Goal: Information Seeking & Learning: Learn about a topic

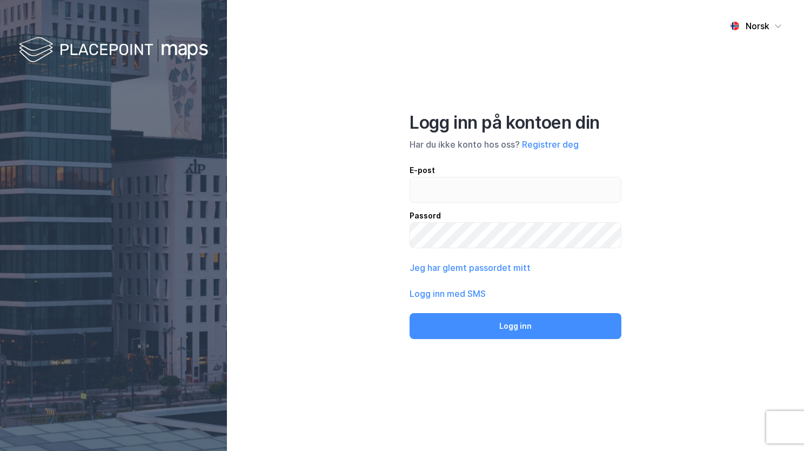
click at [434, 178] on input "email" at bounding box center [515, 189] width 211 height 25
type input "[EMAIL_ADDRESS][PERSON_NAME][PERSON_NAME][DOMAIN_NAME]"
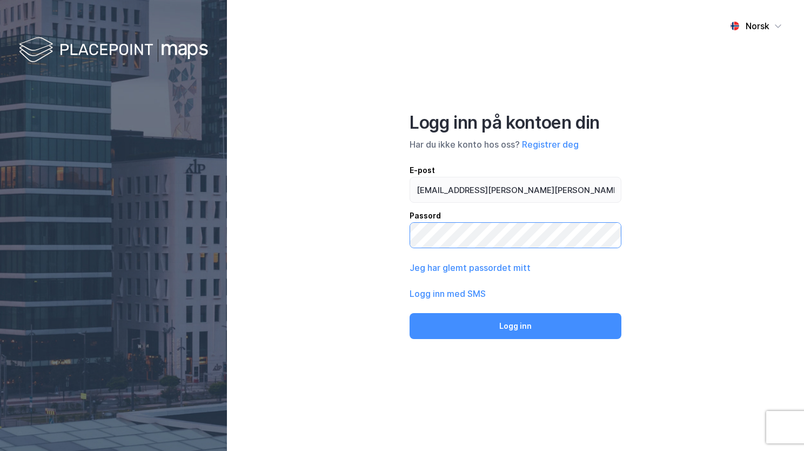
click at [410, 313] on button "Logg inn" at bounding box center [516, 326] width 212 height 26
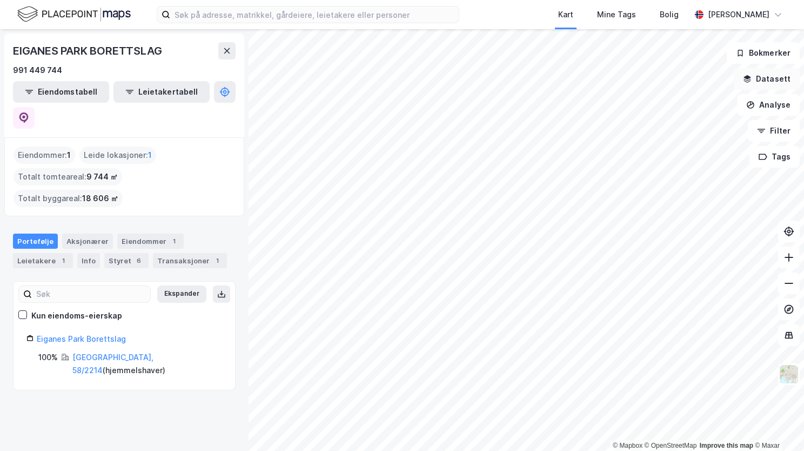
click at [778, 79] on button "Datasett" at bounding box center [767, 79] width 66 height 22
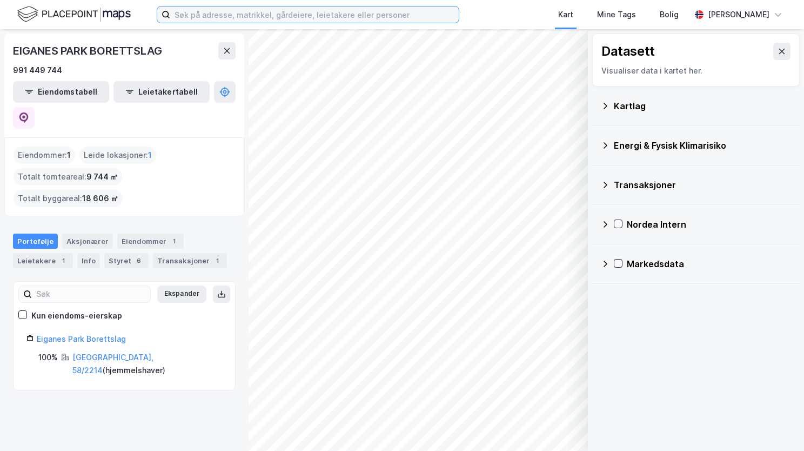
click at [279, 16] on input at bounding box center [314, 14] width 289 height 16
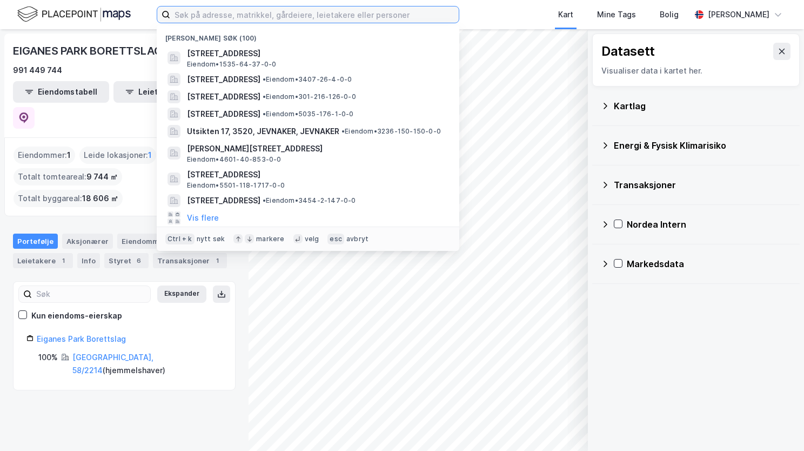
click at [183, 16] on input at bounding box center [314, 14] width 289 height 16
paste input "[STREET_ADDRESS]"
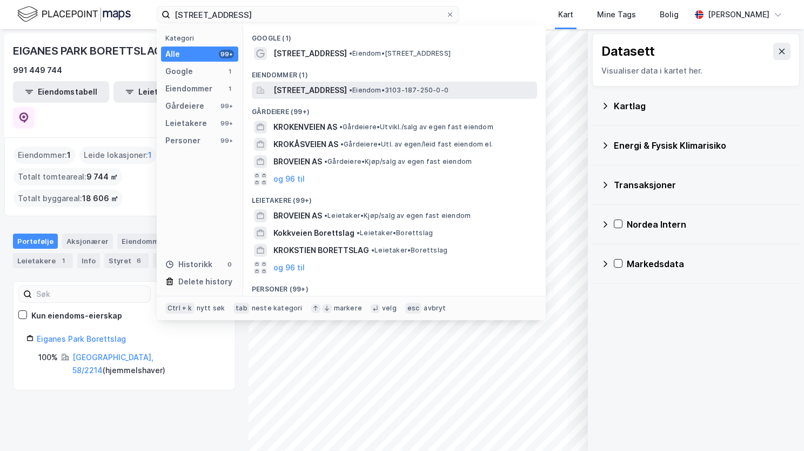
click at [337, 91] on span "[STREET_ADDRESS]" at bounding box center [309, 90] width 73 height 13
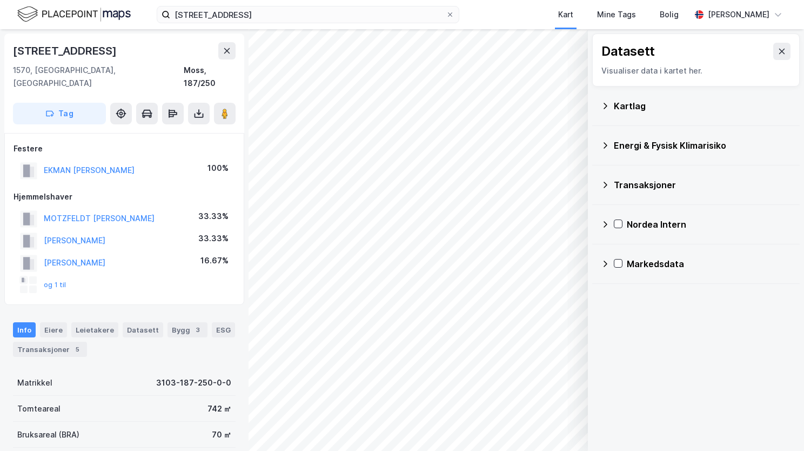
click at [606, 104] on icon at bounding box center [605, 106] width 9 height 9
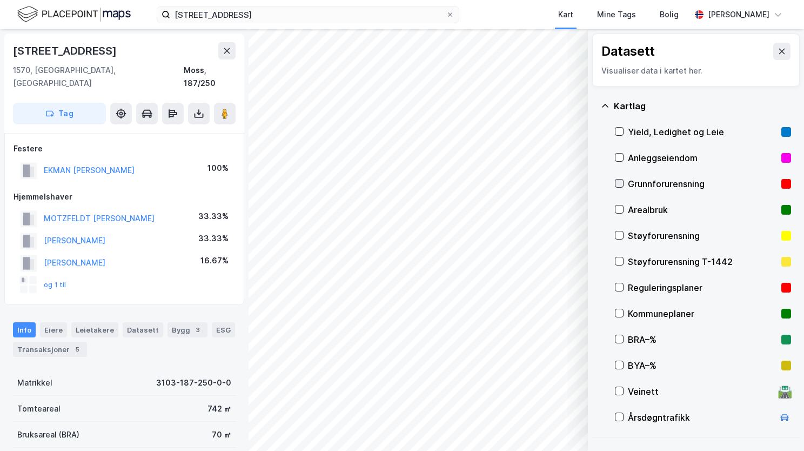
click at [618, 184] on icon at bounding box center [619, 183] width 8 height 8
click at [608, 105] on icon at bounding box center [605, 106] width 9 height 9
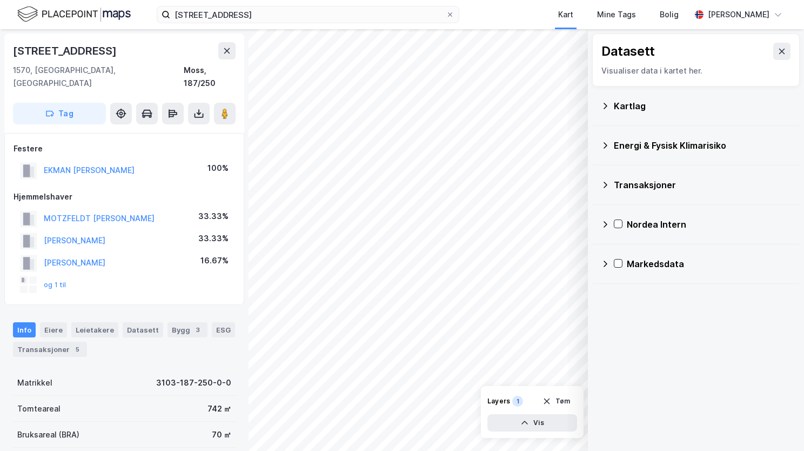
click at [607, 143] on icon at bounding box center [605, 145] width 9 height 9
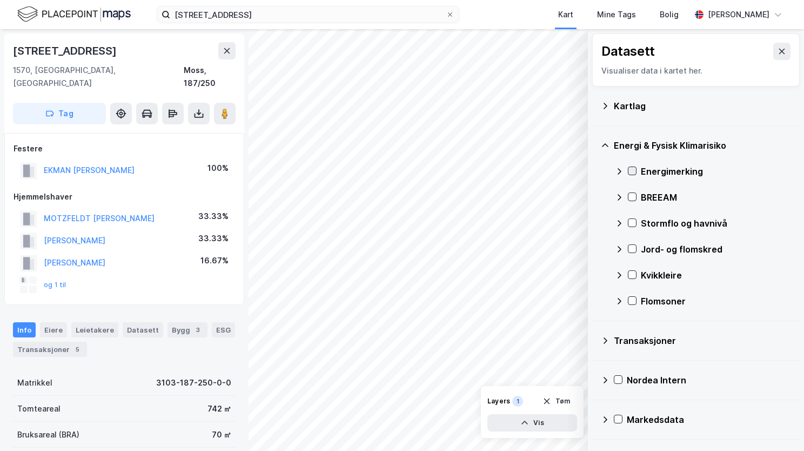
click at [629, 172] on icon at bounding box center [632, 171] width 8 height 8
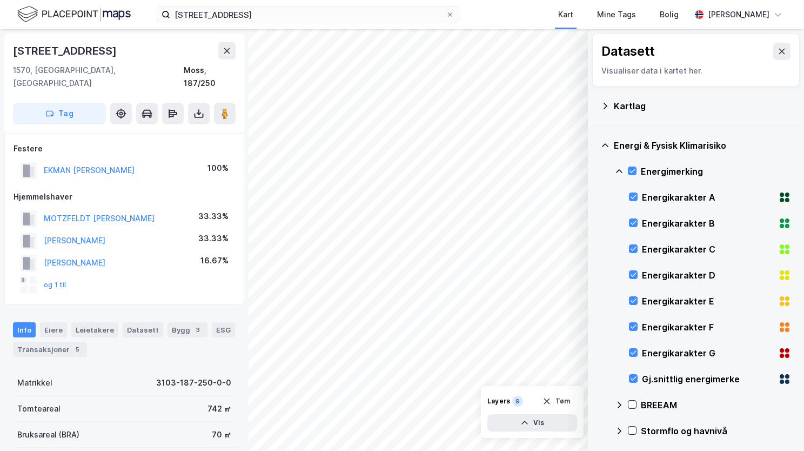
click at [623, 167] on icon at bounding box center [619, 171] width 9 height 9
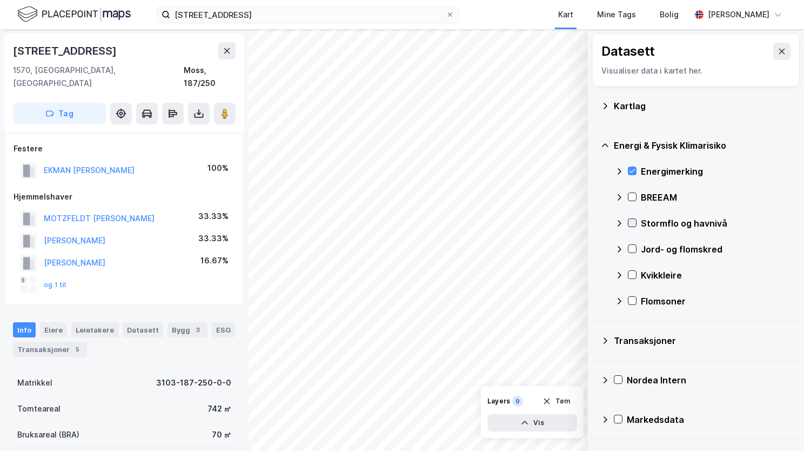
click at [632, 220] on icon at bounding box center [632, 223] width 8 height 8
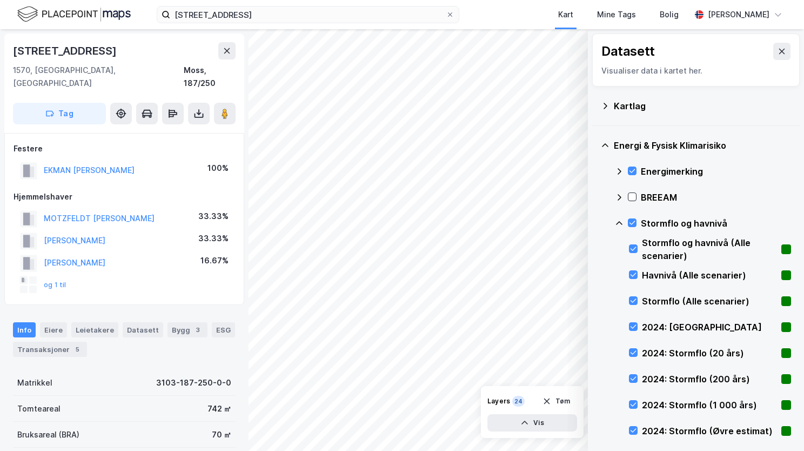
click at [619, 223] on icon at bounding box center [619, 223] width 9 height 9
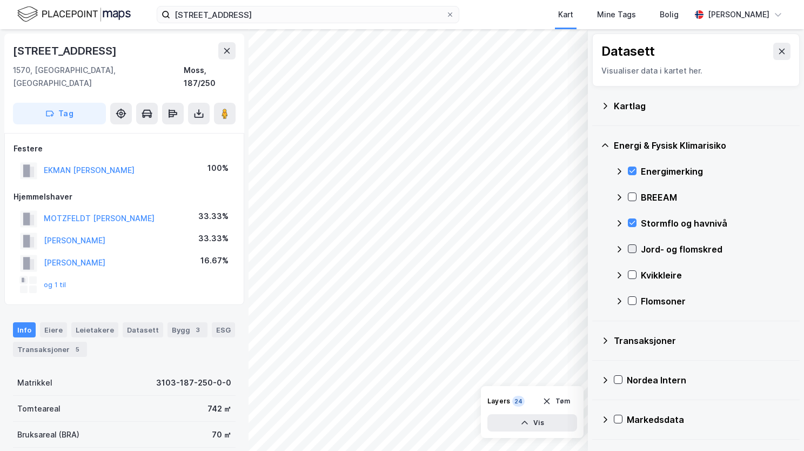
click at [632, 250] on icon at bounding box center [632, 249] width 8 height 8
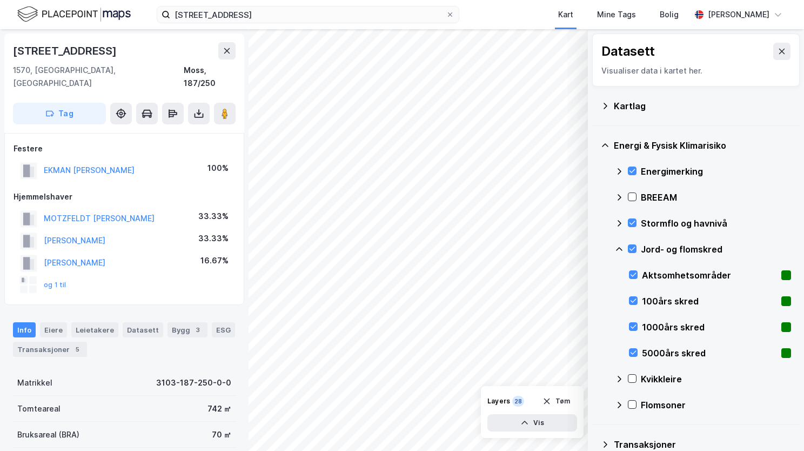
click at [619, 246] on icon at bounding box center [619, 249] width 9 height 9
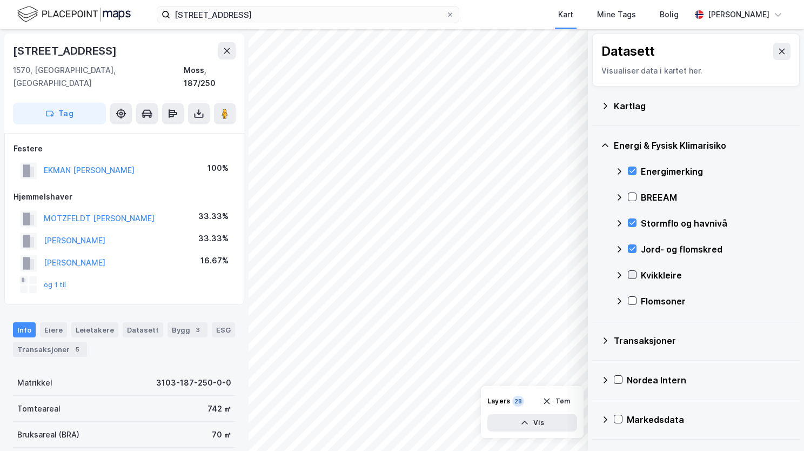
click at [633, 273] on icon at bounding box center [633, 275] width 6 height 4
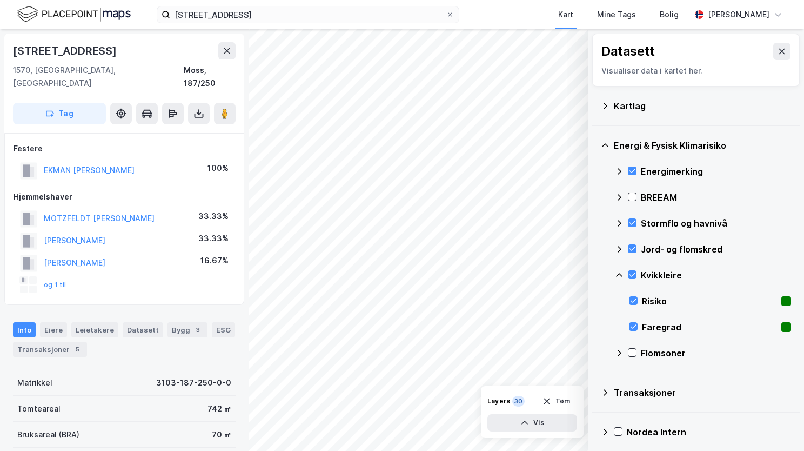
click at [618, 274] on icon at bounding box center [619, 275] width 6 height 4
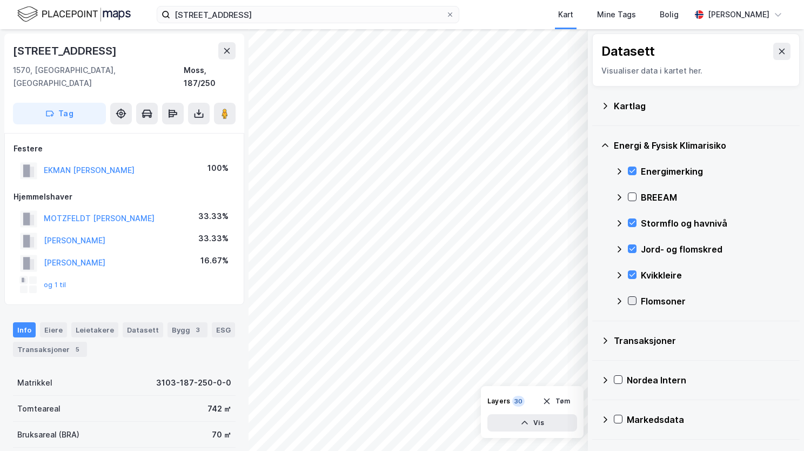
click at [632, 299] on icon at bounding box center [632, 301] width 8 height 8
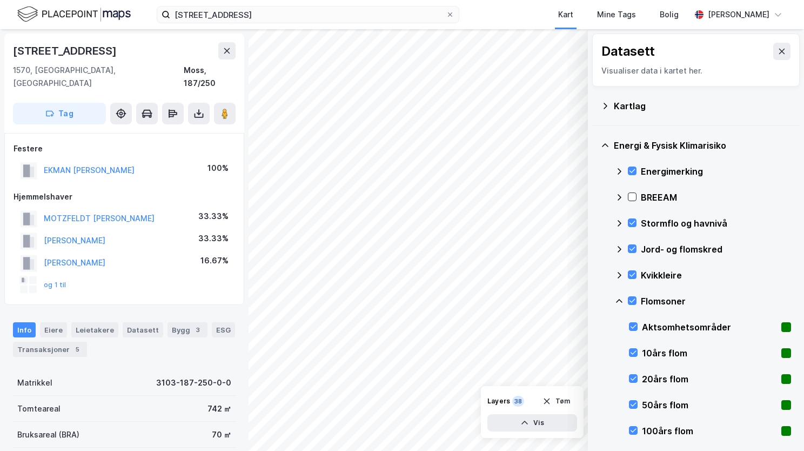
click at [618, 297] on icon at bounding box center [619, 301] width 9 height 9
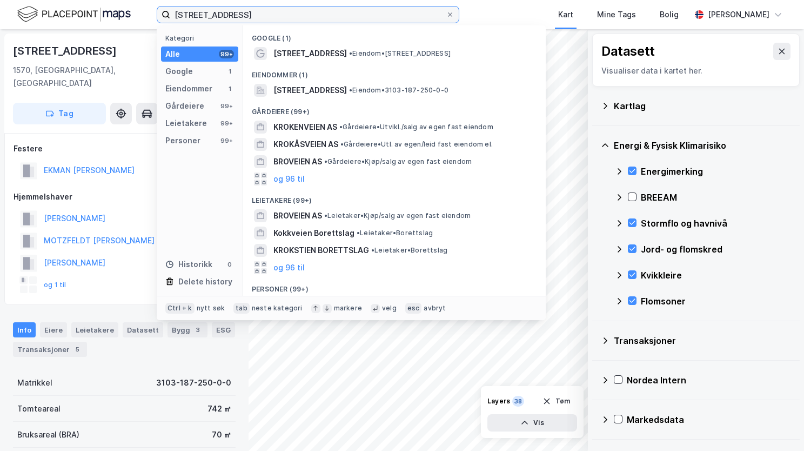
drag, startPoint x: 351, startPoint y: 15, endPoint x: 145, endPoint y: 42, distance: 207.7
click at [145, 42] on div "[STREET_ADDRESS], 1570 Dilling Kategori Alle 99+ Google 1 Eiendommer 1 Gårdeier…" at bounding box center [402, 225] width 804 height 451
paste input "[STREET_ADDRESS]"
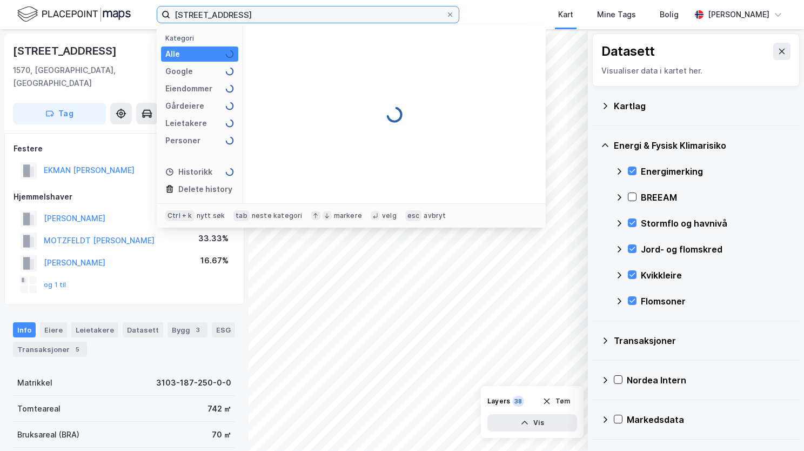
type input "[STREET_ADDRESS]"
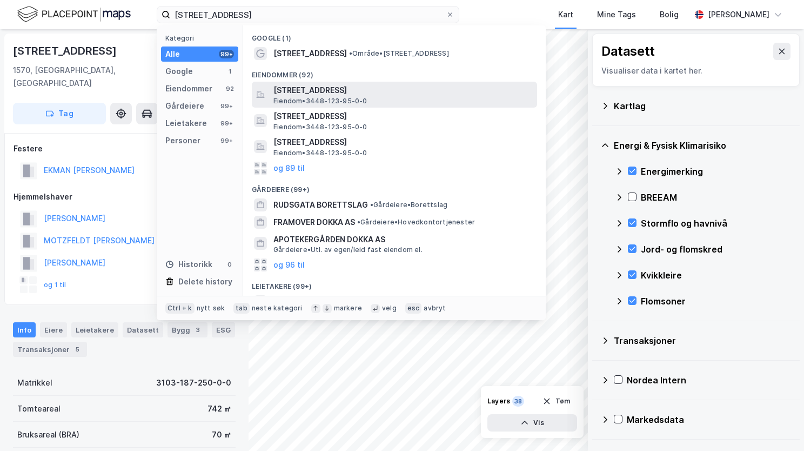
click at [328, 96] on span "[STREET_ADDRESS]" at bounding box center [402, 90] width 259 height 13
